Goal: Check status

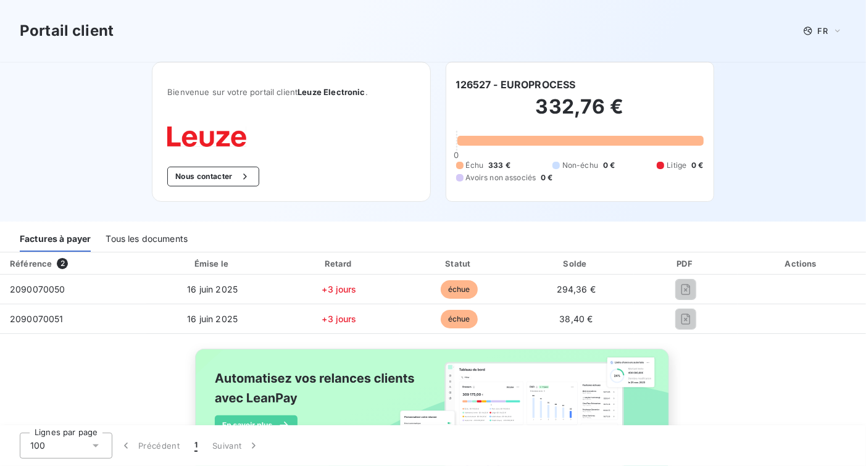
scroll to position [74, 0]
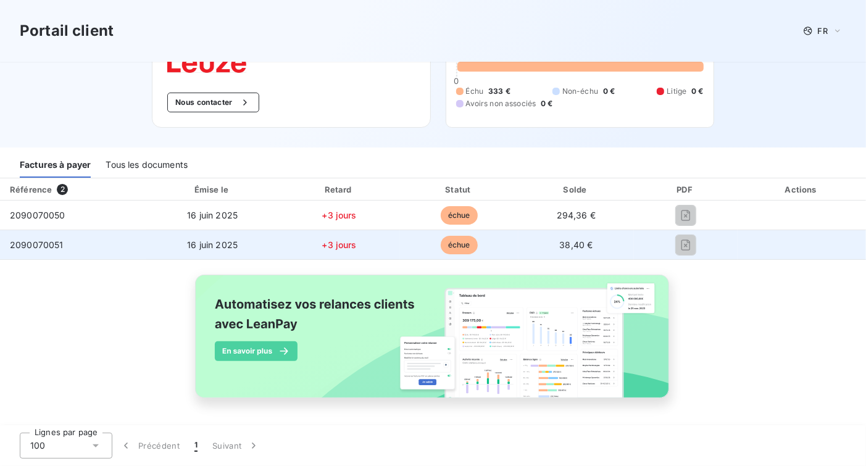
click at [455, 245] on span "échue" at bounding box center [459, 245] width 37 height 19
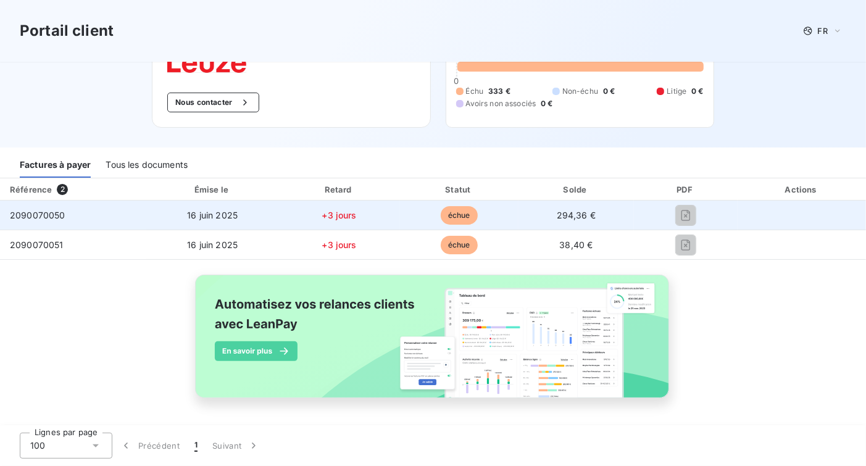
click at [65, 222] on td "2090070050" at bounding box center [73, 216] width 146 height 30
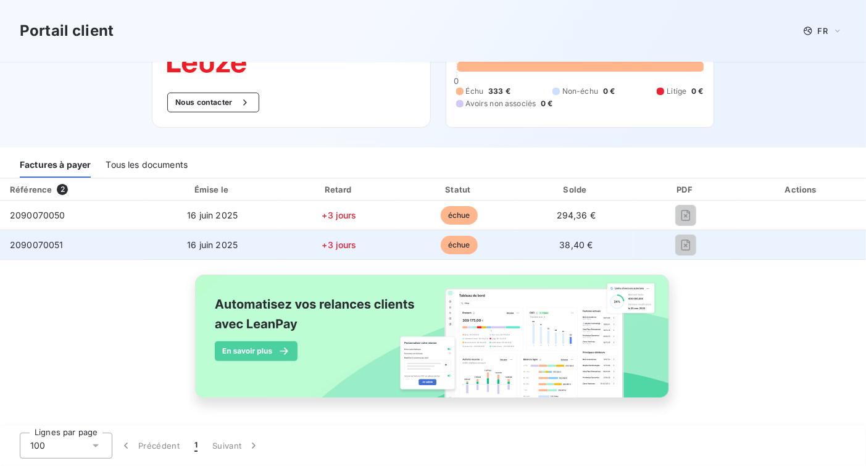
click at [84, 247] on td "2090070051" at bounding box center [73, 245] width 146 height 30
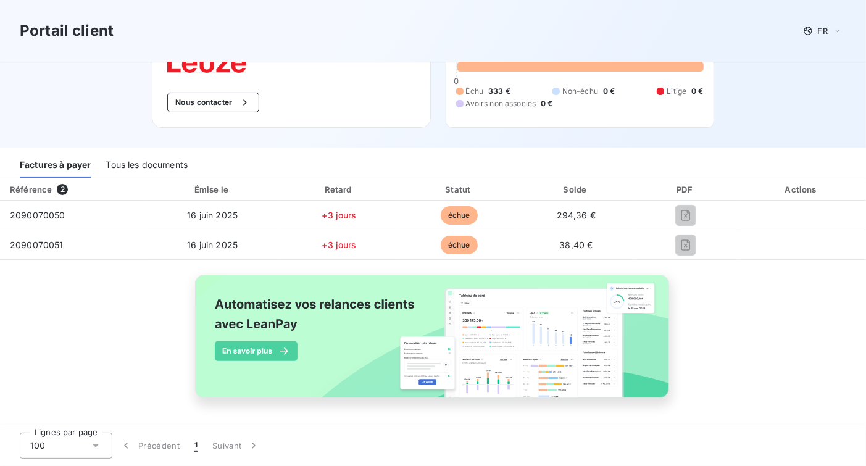
click at [158, 168] on div "Tous les documents" at bounding box center [147, 165] width 82 height 26
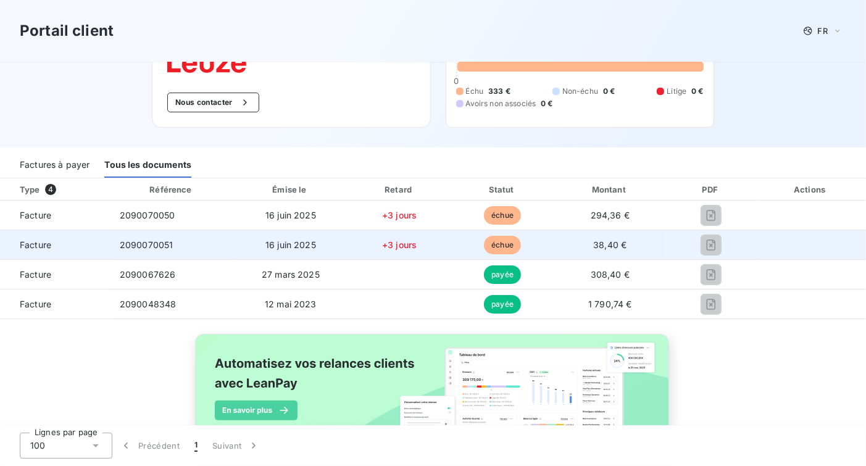
click at [484, 241] on span "échue" at bounding box center [502, 245] width 37 height 19
click at [713, 239] on div at bounding box center [710, 245] width 69 height 20
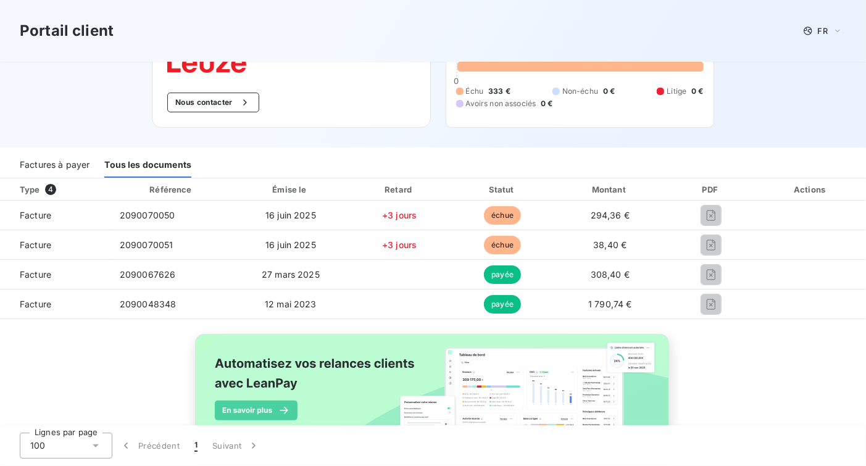
scroll to position [0, 0]
